Goal: Book appointment/travel/reservation

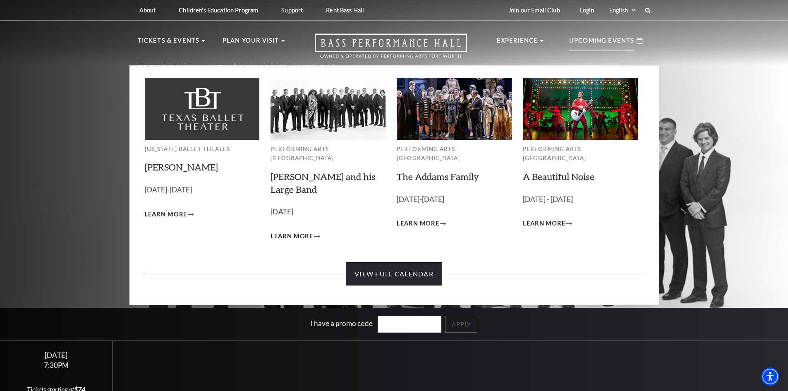
click at [387, 262] on link "View Full Calendar" at bounding box center [394, 273] width 96 height 23
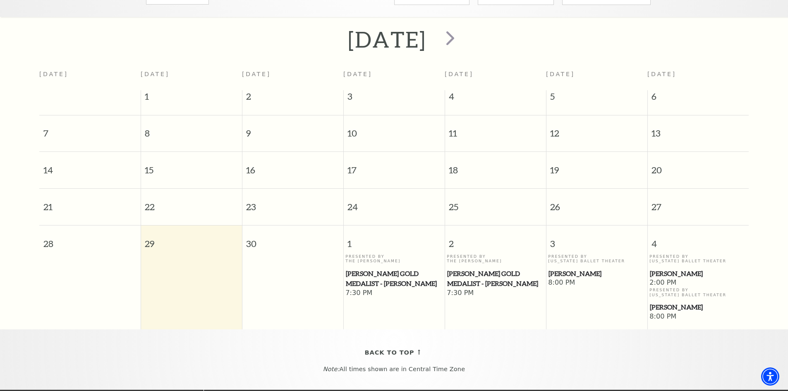
scroll to position [156, 0]
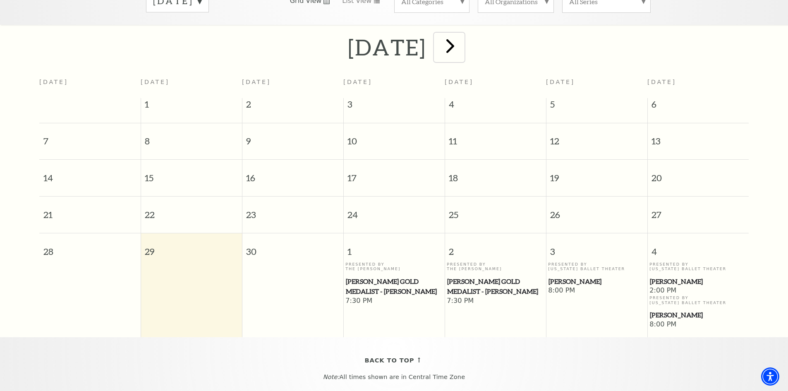
click at [462, 37] on span "next" at bounding box center [450, 46] width 24 height 24
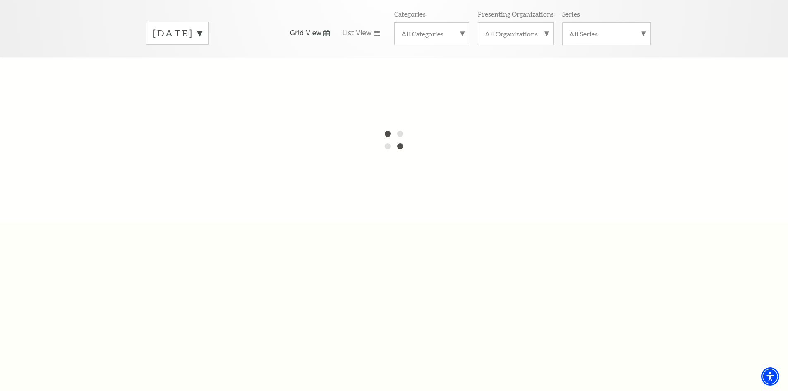
scroll to position [73, 0]
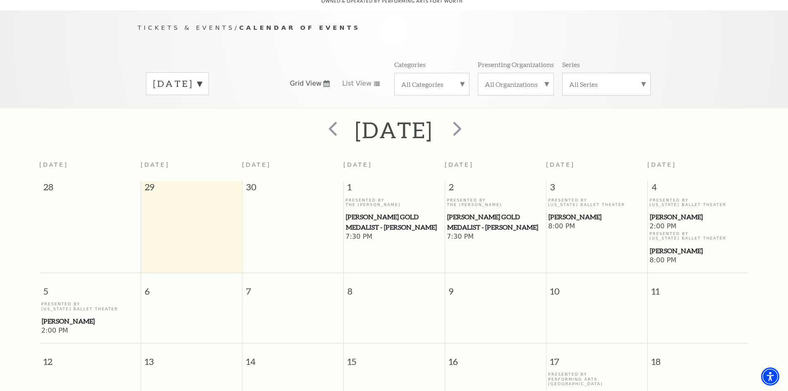
click at [209, 73] on div "[DATE]" at bounding box center [177, 83] width 63 height 23
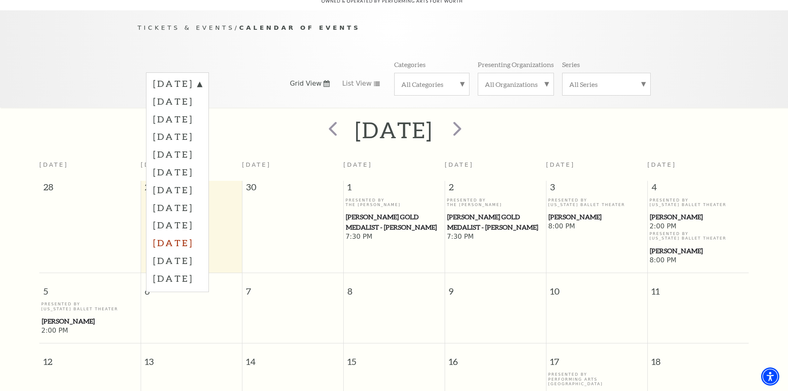
click at [177, 234] on label "[DATE]" at bounding box center [177, 243] width 49 height 18
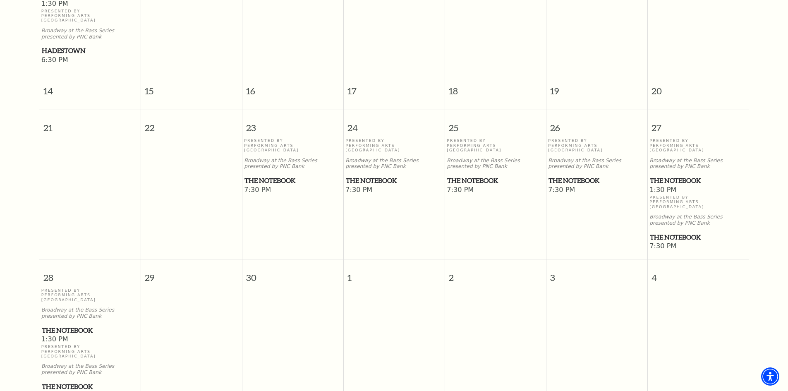
scroll to position [487, 0]
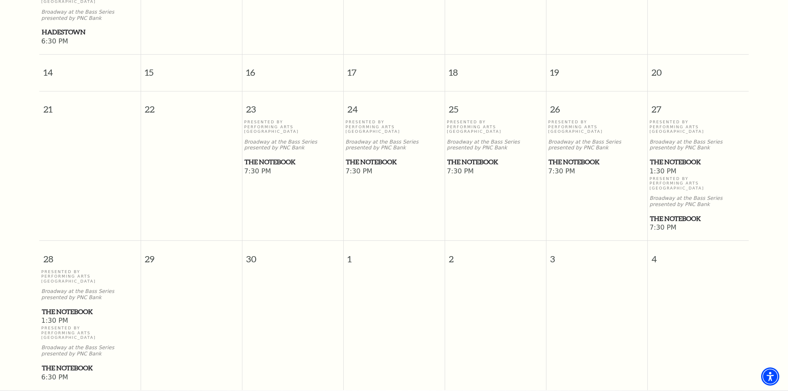
click at [690, 157] on span "The Notebook" at bounding box center [698, 162] width 96 height 10
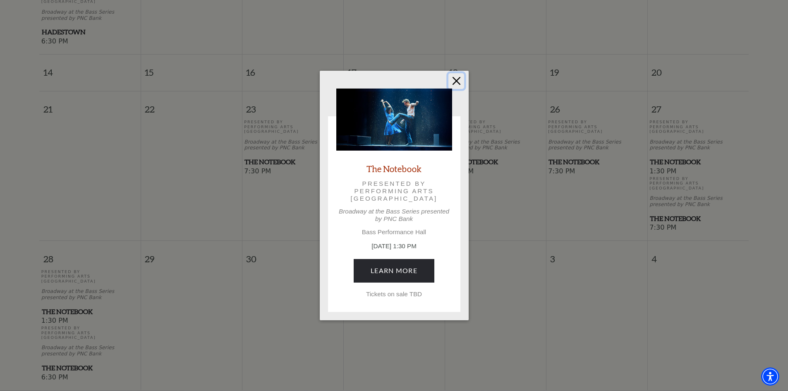
click at [455, 81] on button "Close" at bounding box center [456, 81] width 16 height 16
